Goal: Information Seeking & Learning: Find specific fact

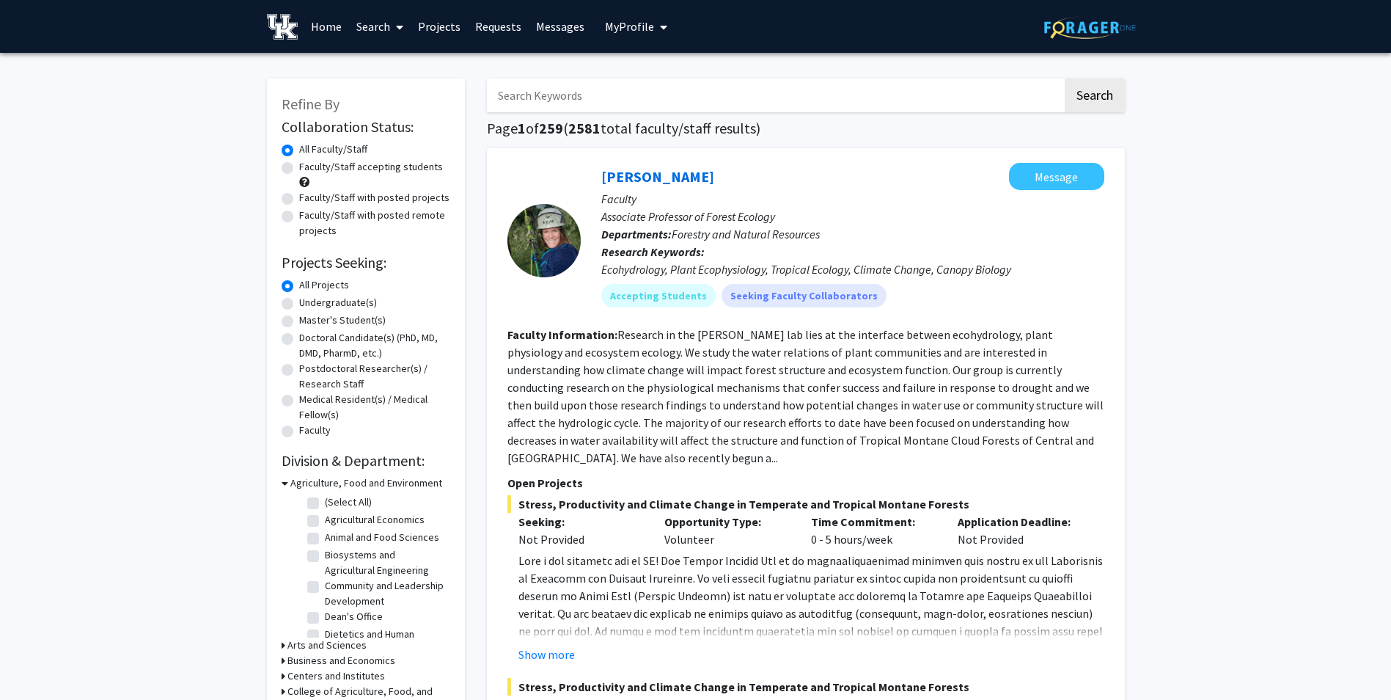
click at [551, 92] on input "Search Keywords" at bounding box center [775, 95] width 576 height 34
type input "[PERSON_NAME]"
click at [1065, 78] on button "Search" at bounding box center [1095, 95] width 60 height 34
